Goal: Check status: Check status

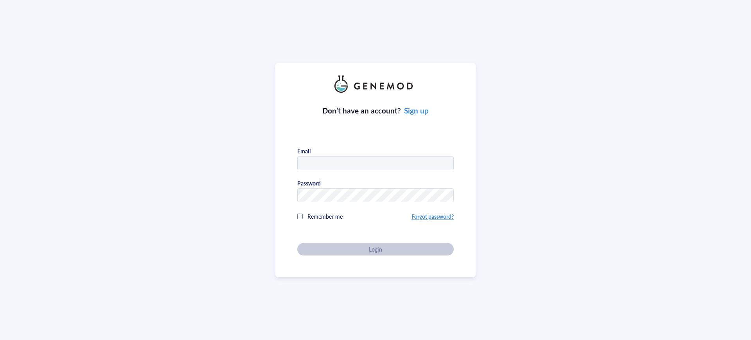
type input "[EMAIL_ADDRESS][DOMAIN_NAME]"
click at [374, 250] on div "Don’t have an account? Sign up Email [EMAIL_ADDRESS][DOMAIN_NAME] Password Reme…" at bounding box center [375, 174] width 157 height 163
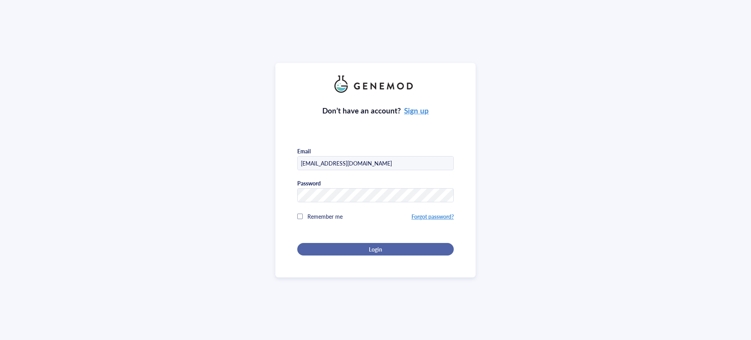
click at [371, 246] on span "Login" at bounding box center [375, 249] width 13 height 7
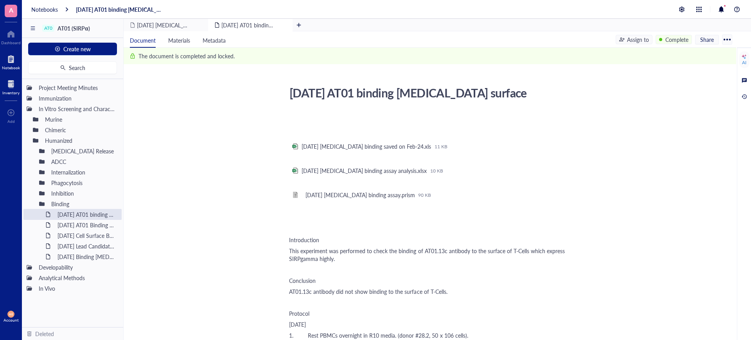
click at [9, 83] on div at bounding box center [10, 84] width 17 height 13
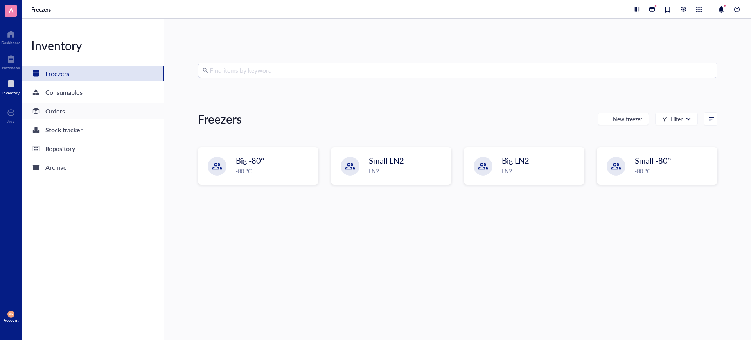
click at [56, 112] on div "Orders" at bounding box center [55, 111] width 20 height 11
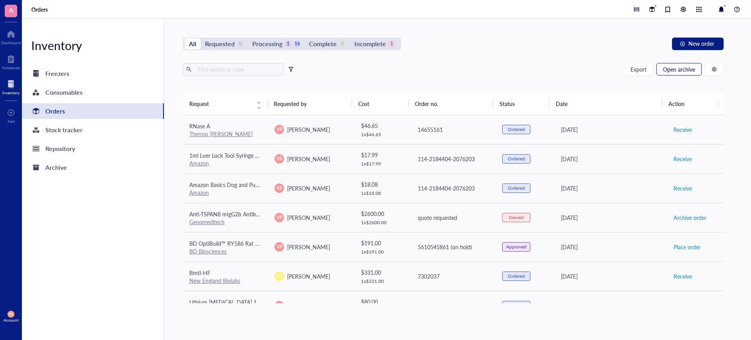
click at [677, 70] on span "Open archive" at bounding box center [679, 69] width 32 height 6
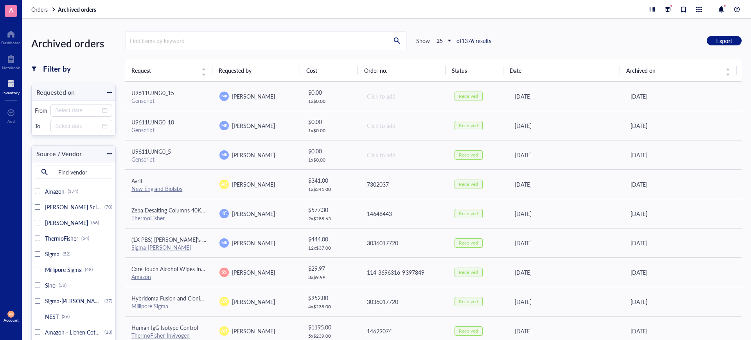
click at [11, 84] on div at bounding box center [10, 84] width 17 height 13
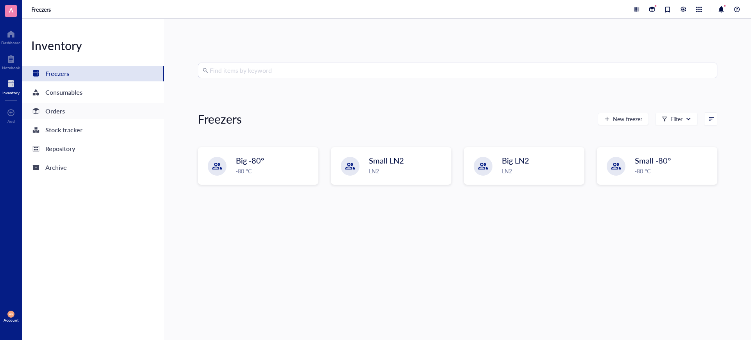
click at [56, 115] on div "Orders" at bounding box center [55, 111] width 20 height 11
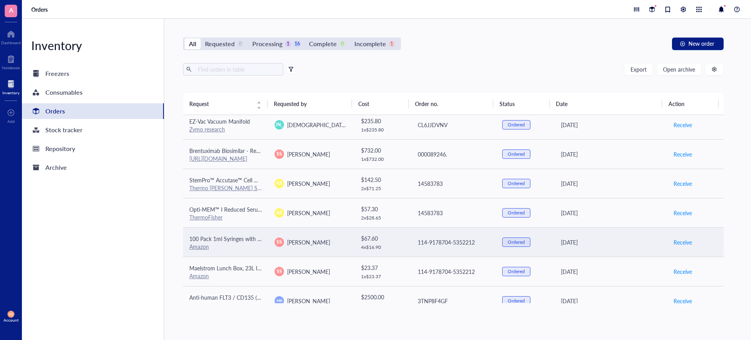
scroll to position [268, 0]
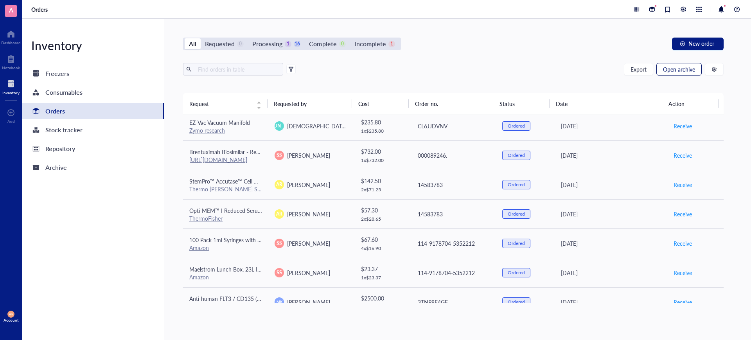
click at [681, 66] on span "Open archive" at bounding box center [679, 69] width 32 height 6
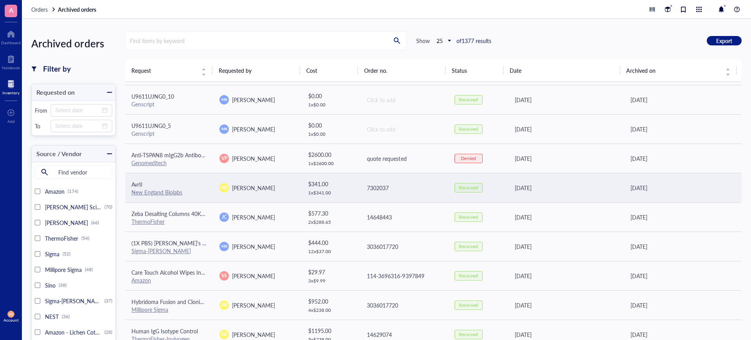
scroll to position [49, 0]
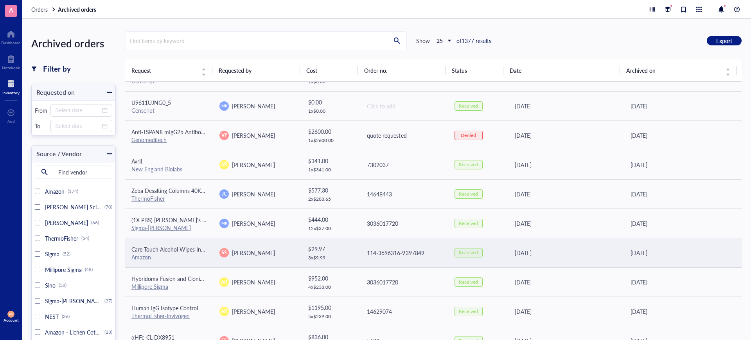
click at [148, 258] on link "Amazon" at bounding box center [141, 257] width 20 height 8
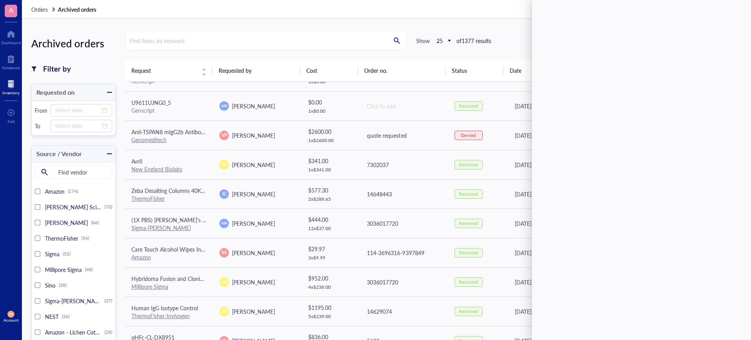
click at [351, 20] on div "Archived orders Filter by Requested on From To Source / Vendor Find vendor Amaz…" at bounding box center [386, 179] width 729 height 321
